Goal: Information Seeking & Learning: Learn about a topic

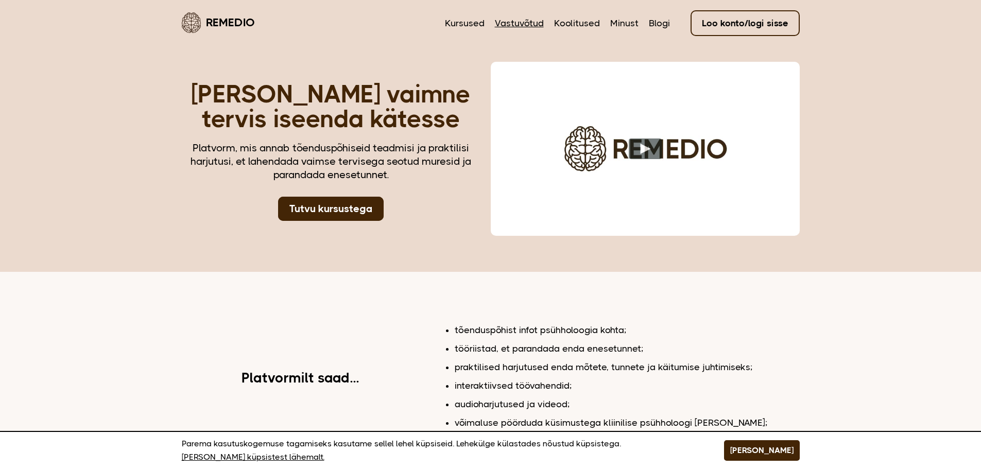
click at [514, 23] on link "Vastuvõtud" at bounding box center [519, 22] width 49 height 13
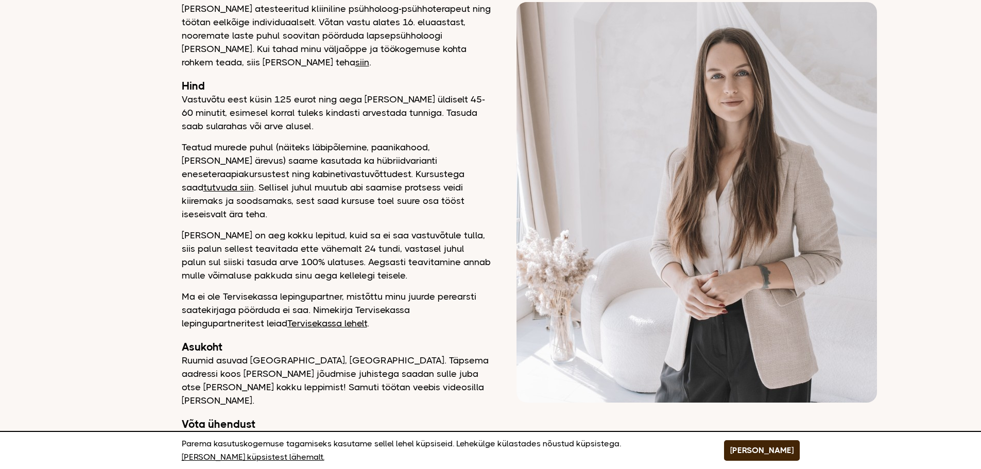
scroll to position [52, 0]
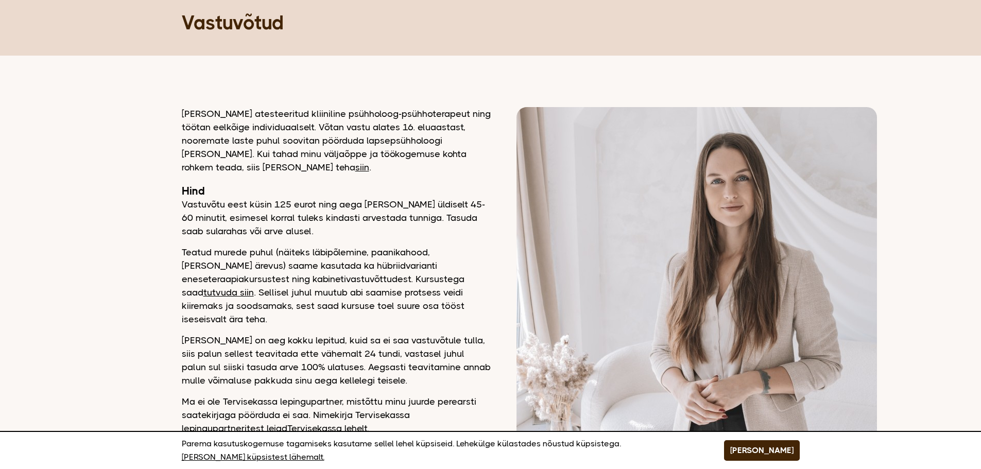
click at [254, 287] on link "tutvuda siin" at bounding box center [228, 292] width 50 height 10
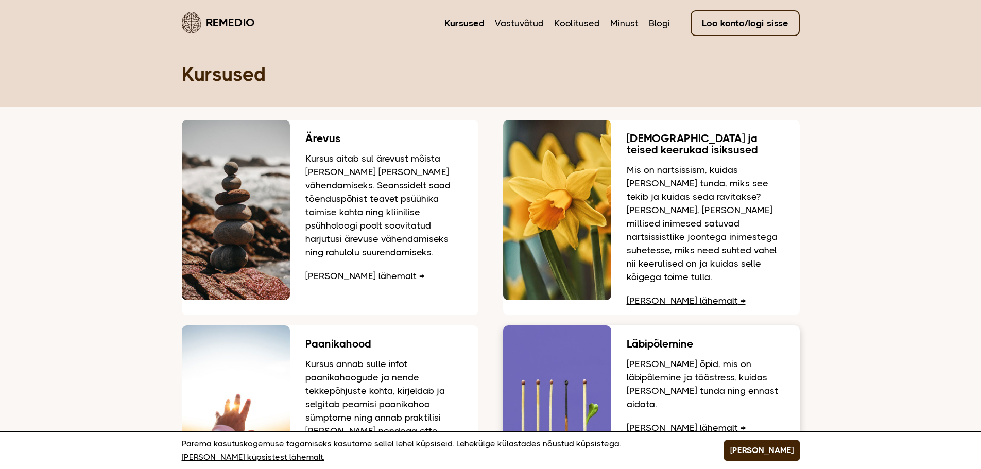
click at [656, 423] on link "[PERSON_NAME] lähemalt" at bounding box center [686, 428] width 119 height 10
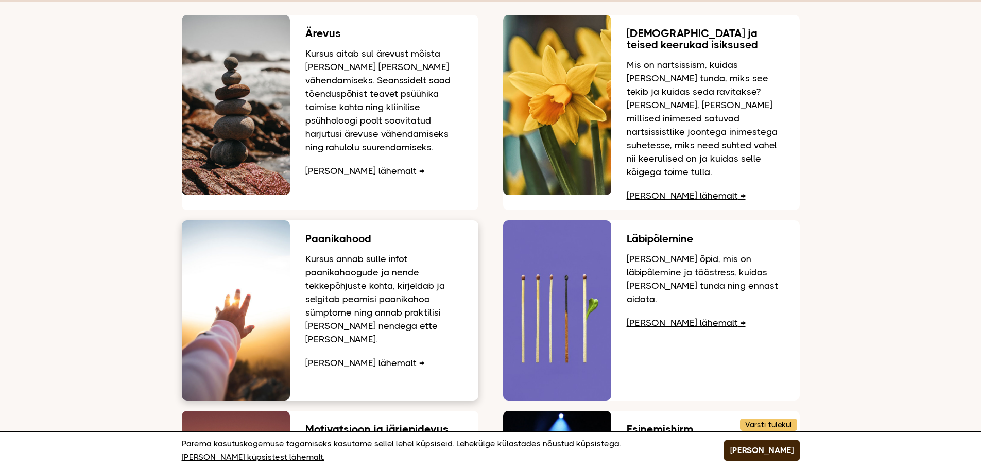
scroll to position [103, 0]
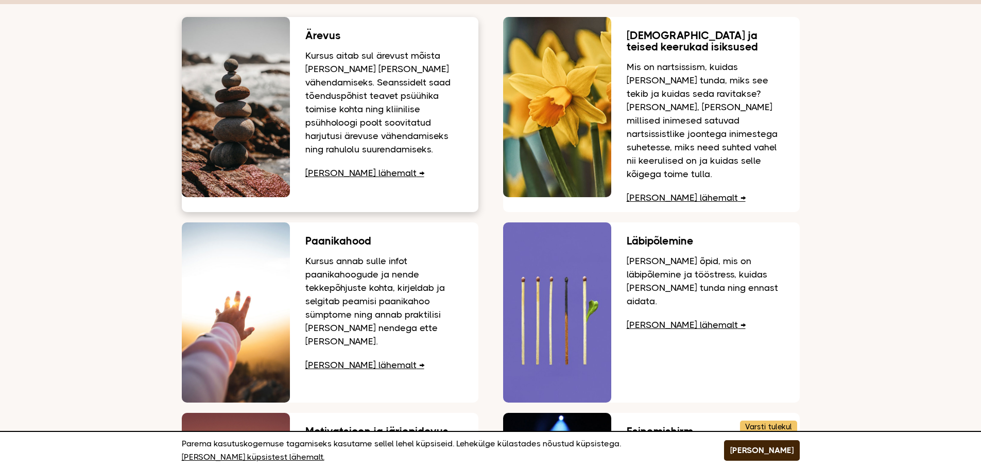
click at [365, 131] on p "Kursus aitab sul ärevust mõista [PERSON_NAME] [PERSON_NAME] vähendamiseks. Sean…" at bounding box center [384, 102] width 158 height 107
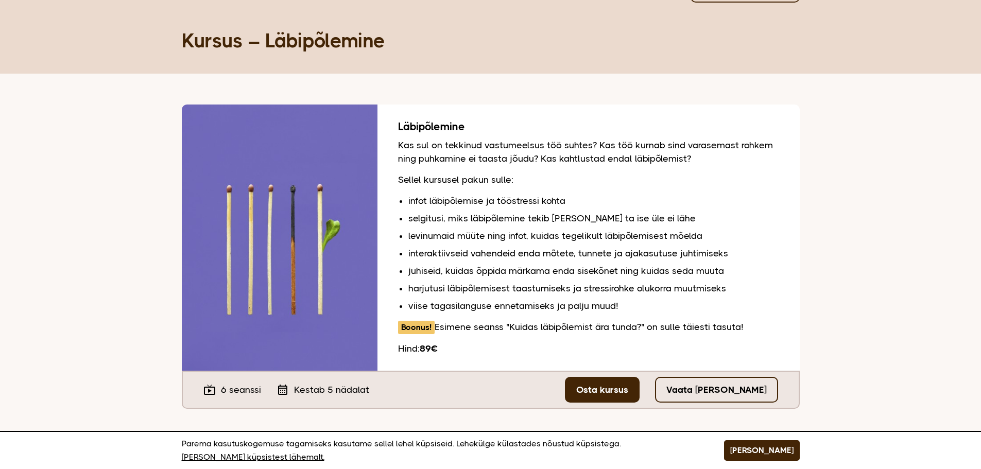
scroll to position [52, 0]
